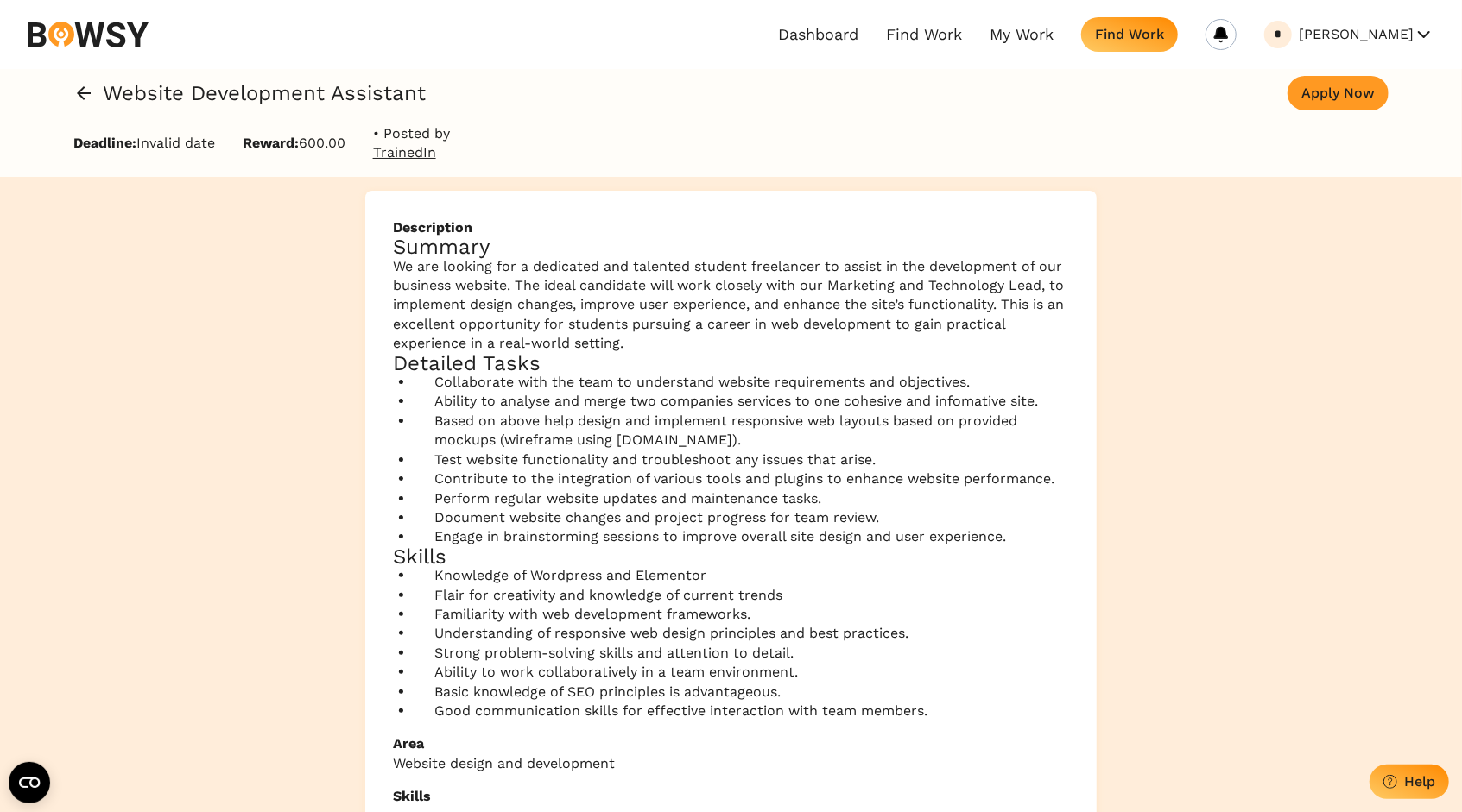
click at [80, 86] on icon at bounding box center [83, 92] width 20 height 20
click at [82, 92] on icon at bounding box center [84, 93] width 14 height 14
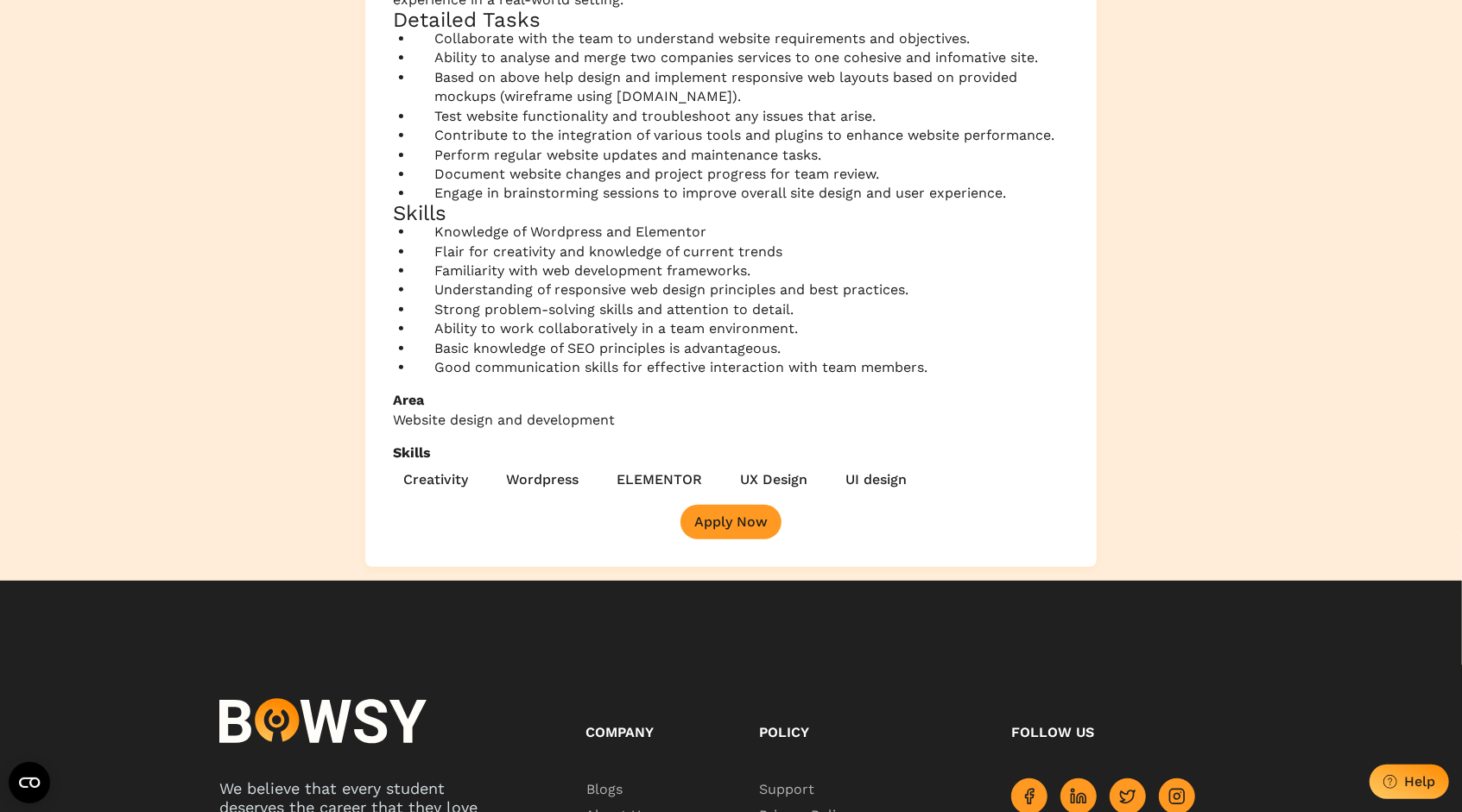
scroll to position [345, 0]
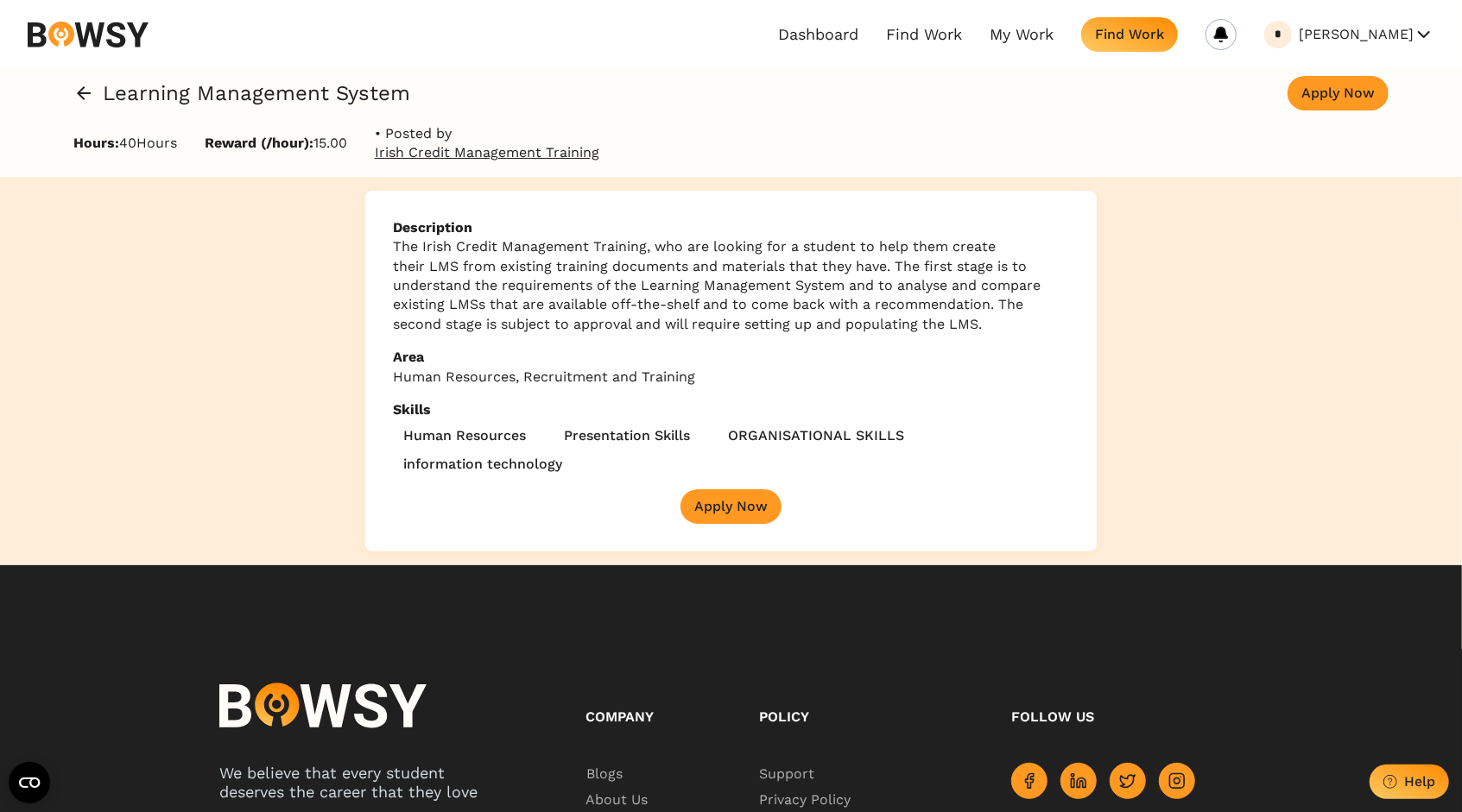
click at [536, 280] on span "The Irish Credit Management Training, who are looking for a student to help the…" at bounding box center [717, 285] width 648 height 94
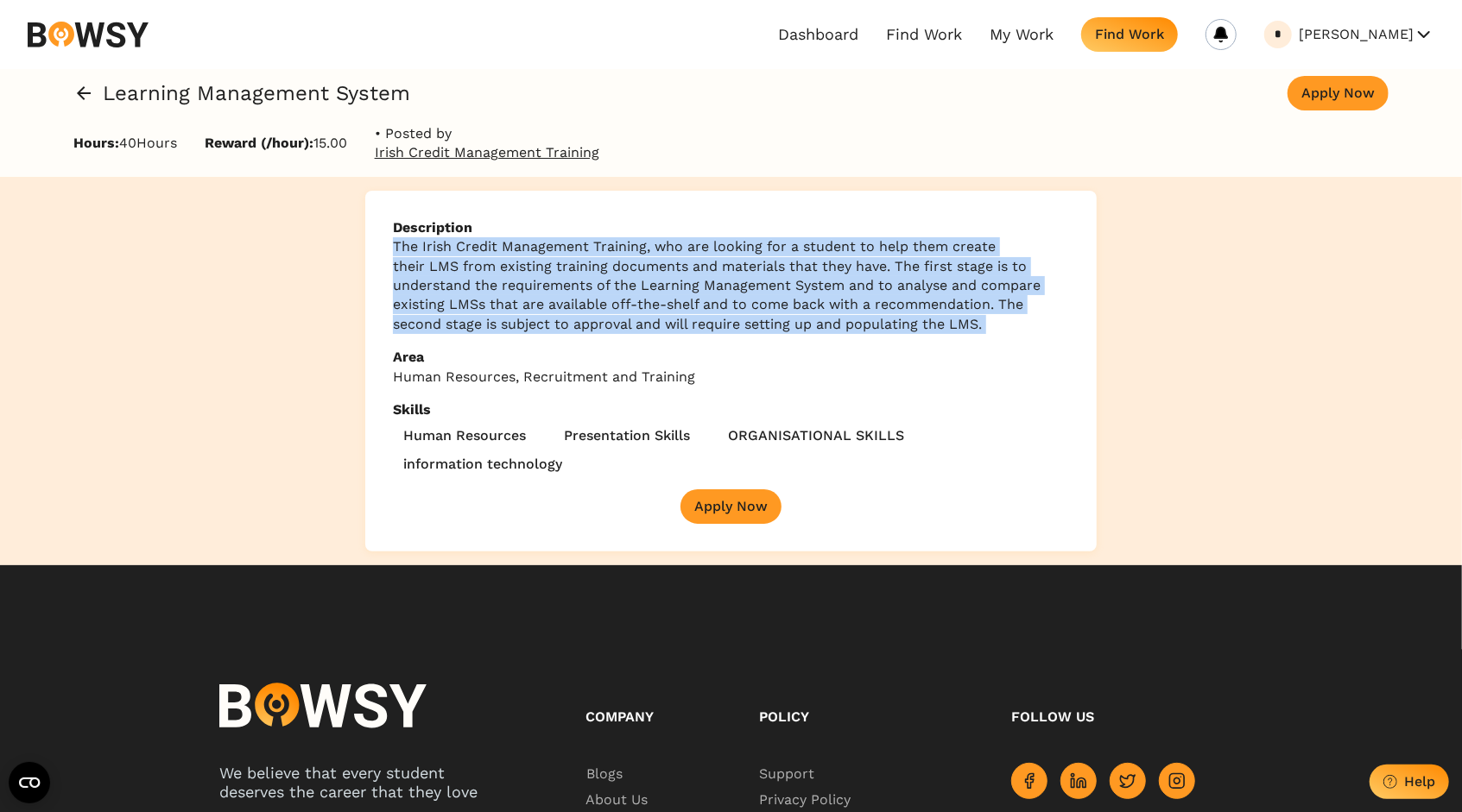
click at [536, 280] on span "The Irish Credit Management Training, who are looking for a student to help the…" at bounding box center [717, 285] width 648 height 94
drag, startPoint x: 536, startPoint y: 280, endPoint x: 440, endPoint y: 343, distance: 114.8
click at [393, 332] on div at bounding box center [393, 332] width 0 height 0
click at [259, 345] on div "Description The Irish Credit Management Training, who are looking for a student…" at bounding box center [731, 371] width 1462 height 388
